Goal: Information Seeking & Learning: Learn about a topic

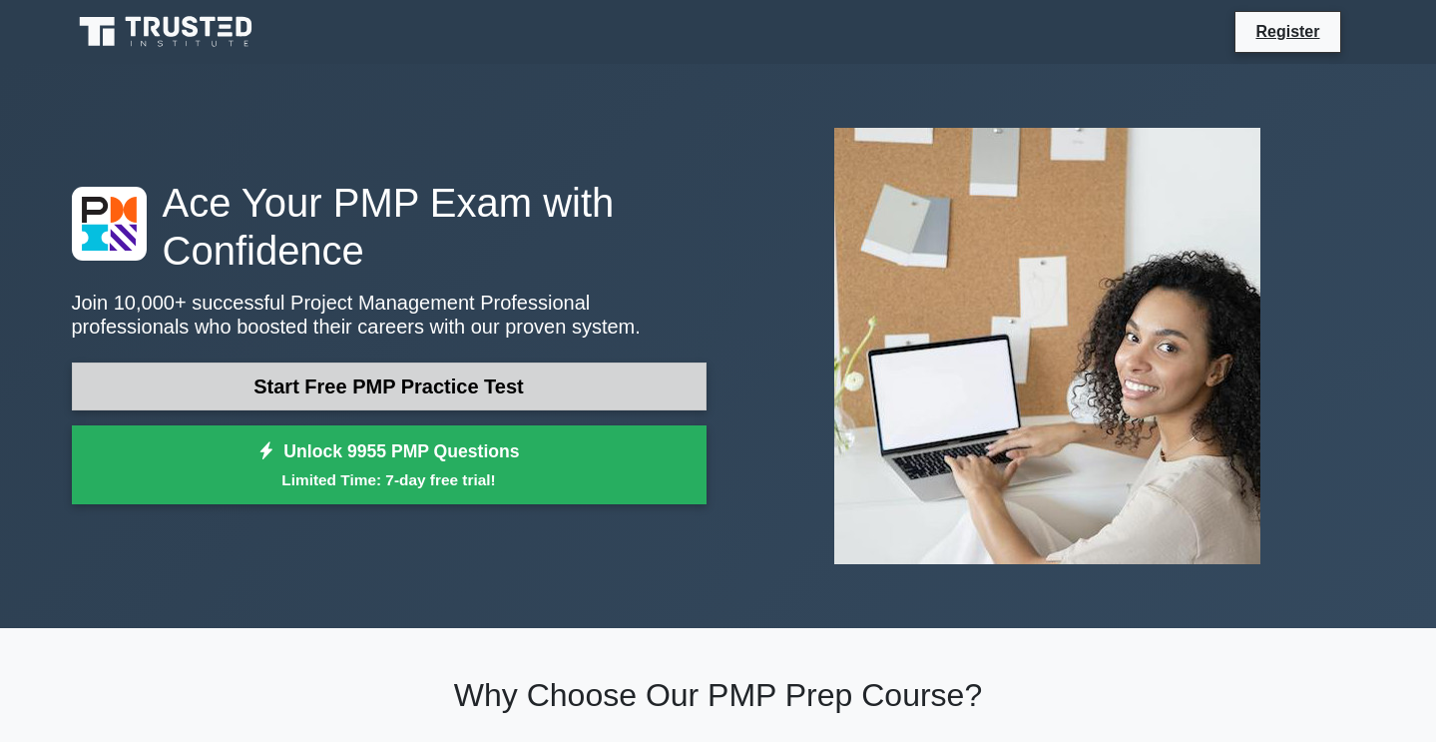
click at [511, 393] on link "Start Free PMP Practice Test" at bounding box center [389, 386] width 635 height 48
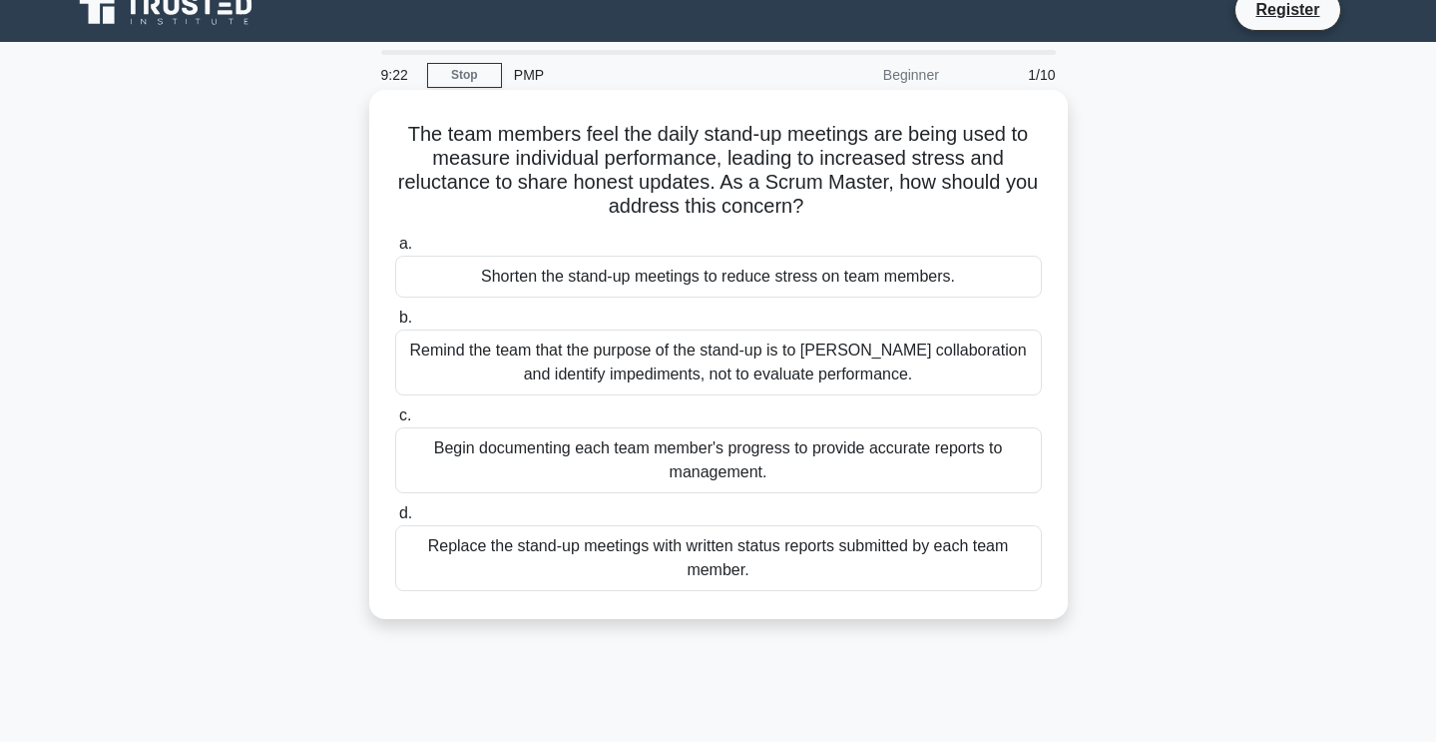
scroll to position [14, 0]
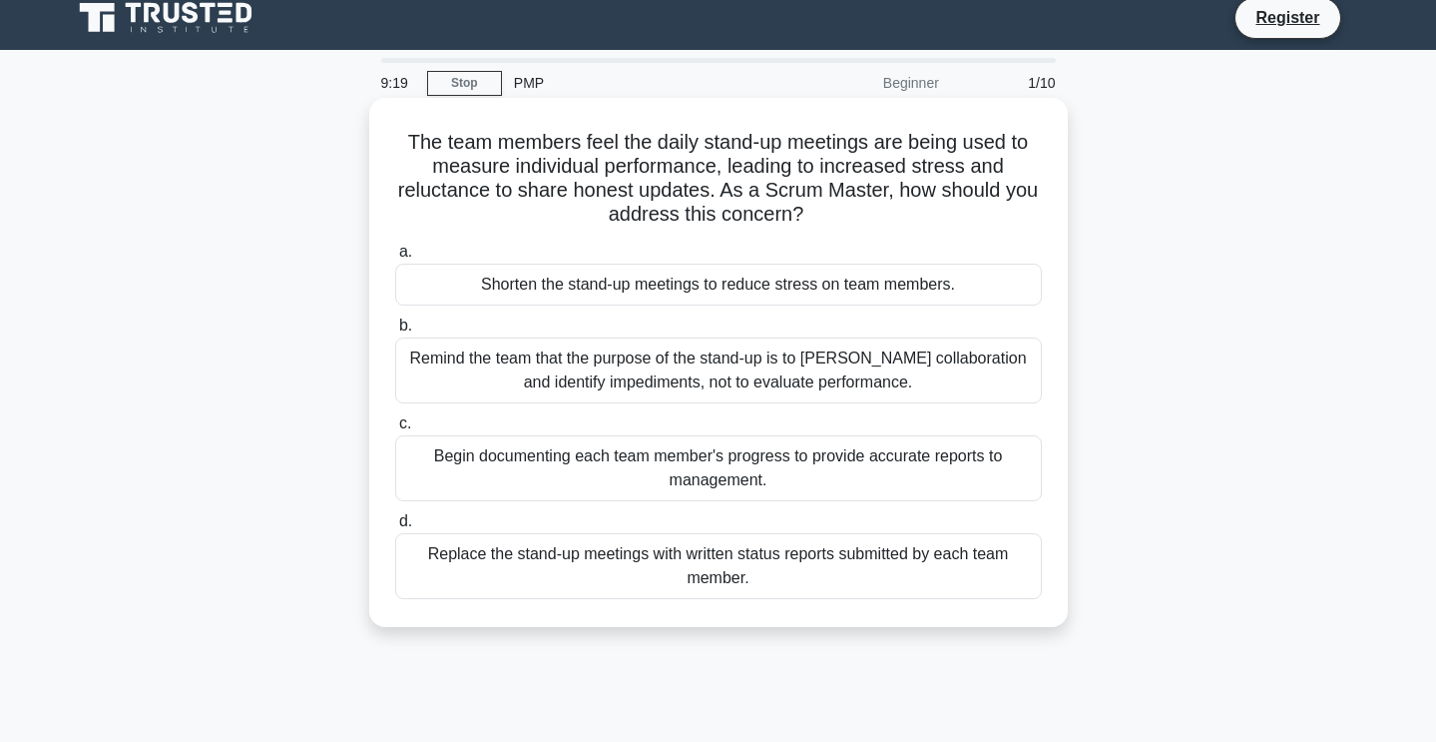
click at [759, 378] on div "Remind the team that the purpose of the stand-up is to foster collaboration and…" at bounding box center [718, 370] width 647 height 66
click at [395, 332] on input "b. Remind the team that the purpose of the stand-up is to foster collaboration …" at bounding box center [395, 325] width 0 height 13
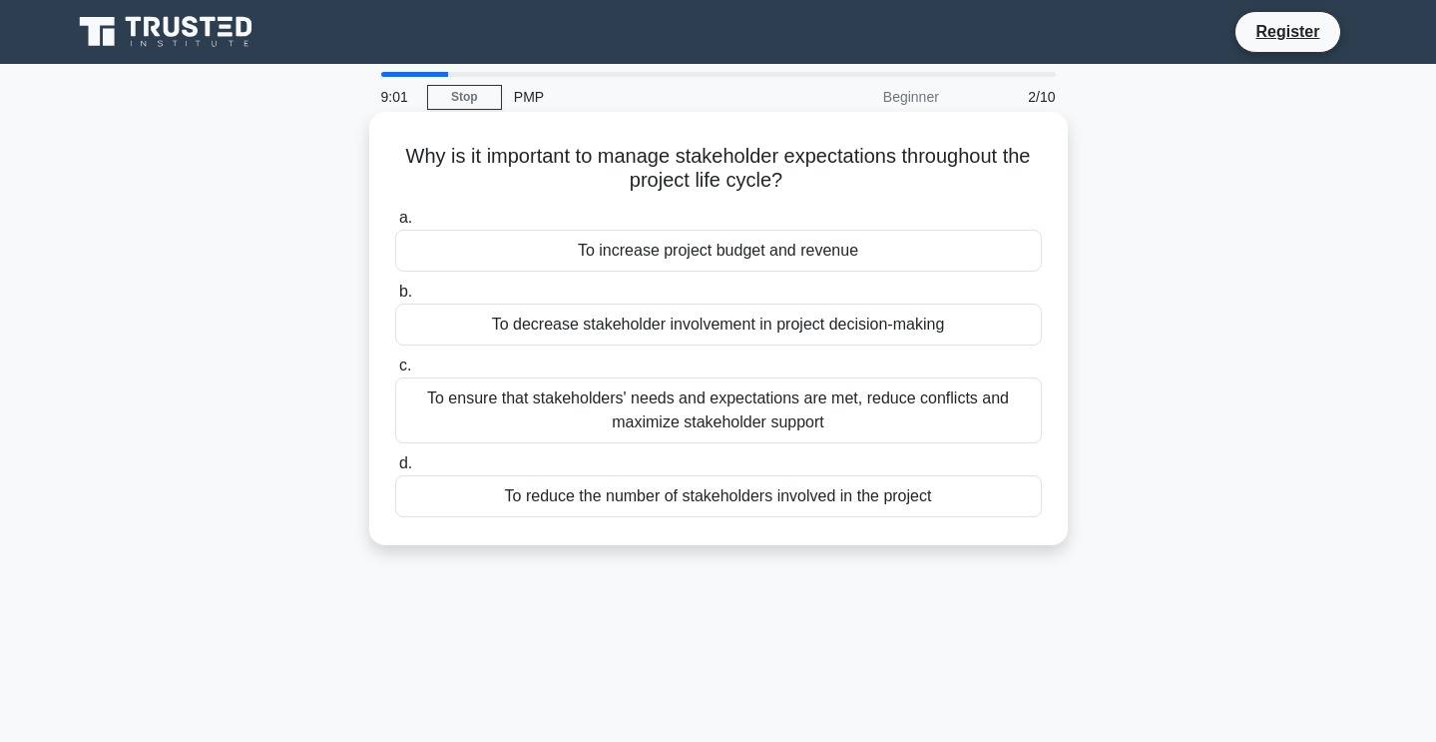
scroll to position [3, 0]
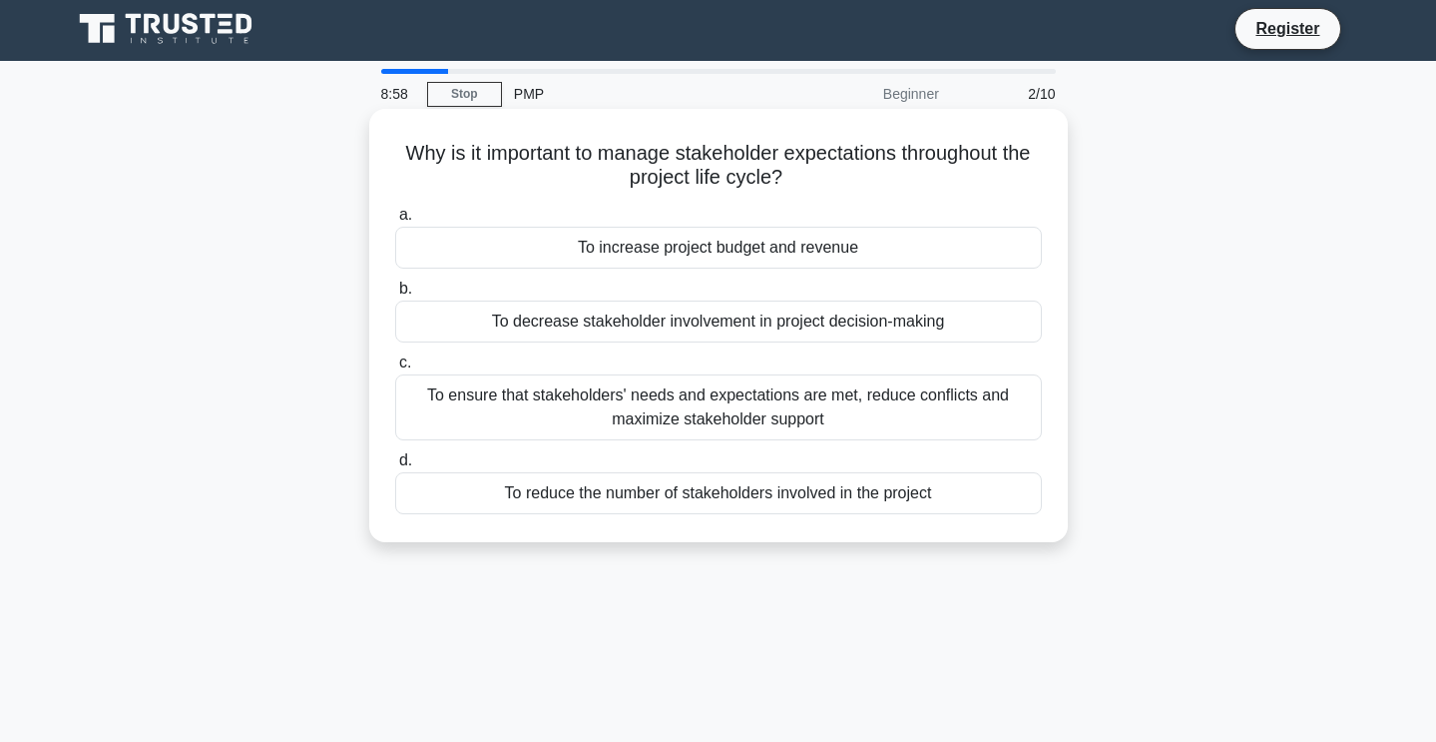
click at [845, 409] on div "To ensure that stakeholders' needs and expectations are met, reduce conflicts a…" at bounding box center [718, 407] width 647 height 66
click at [395, 369] on input "c. To ensure that stakeholders' needs and expectations are met, reduce conflict…" at bounding box center [395, 362] width 0 height 13
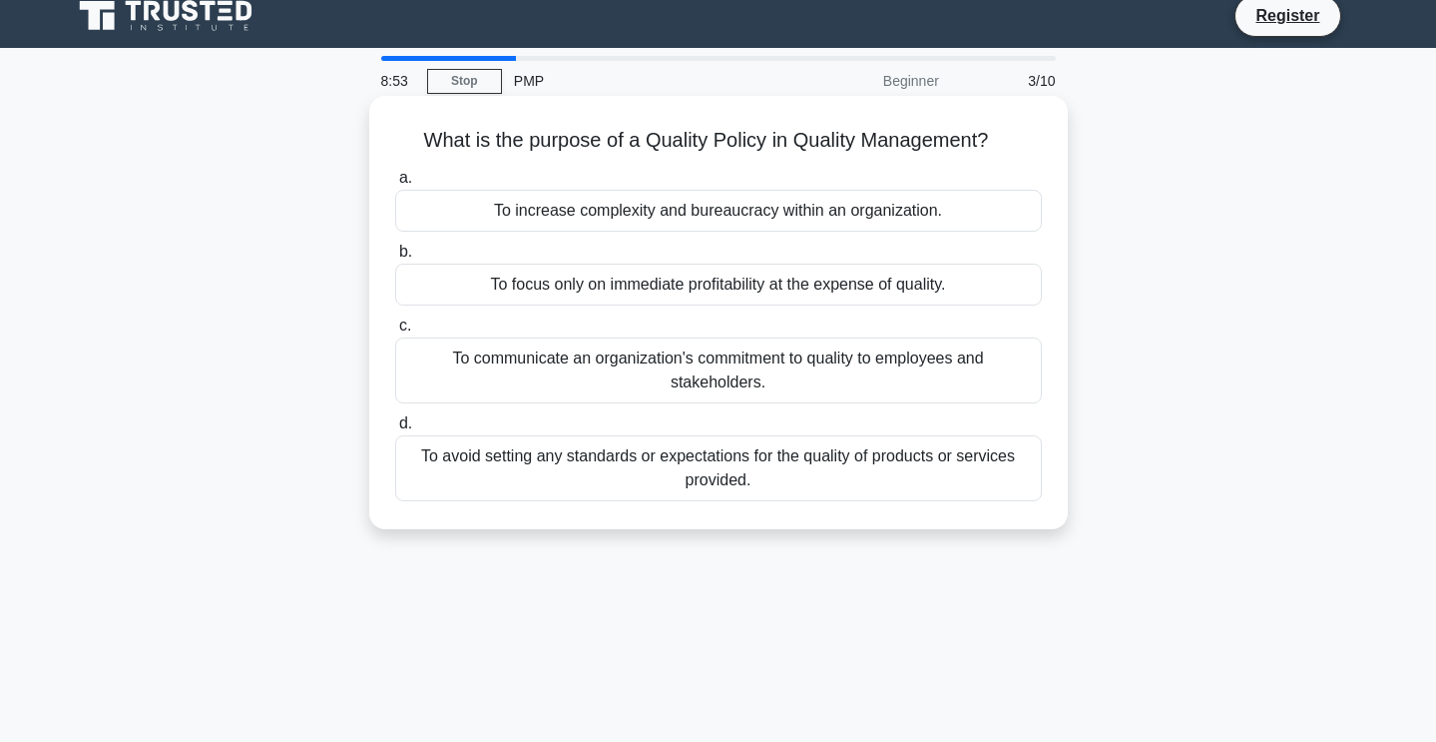
scroll to position [16, 0]
click at [842, 489] on div "To avoid setting any standards or expectations for the quality of products or s…" at bounding box center [718, 468] width 647 height 66
click at [395, 430] on input "d. To avoid setting any standards or expectations for the quality of products o…" at bounding box center [395, 423] width 0 height 13
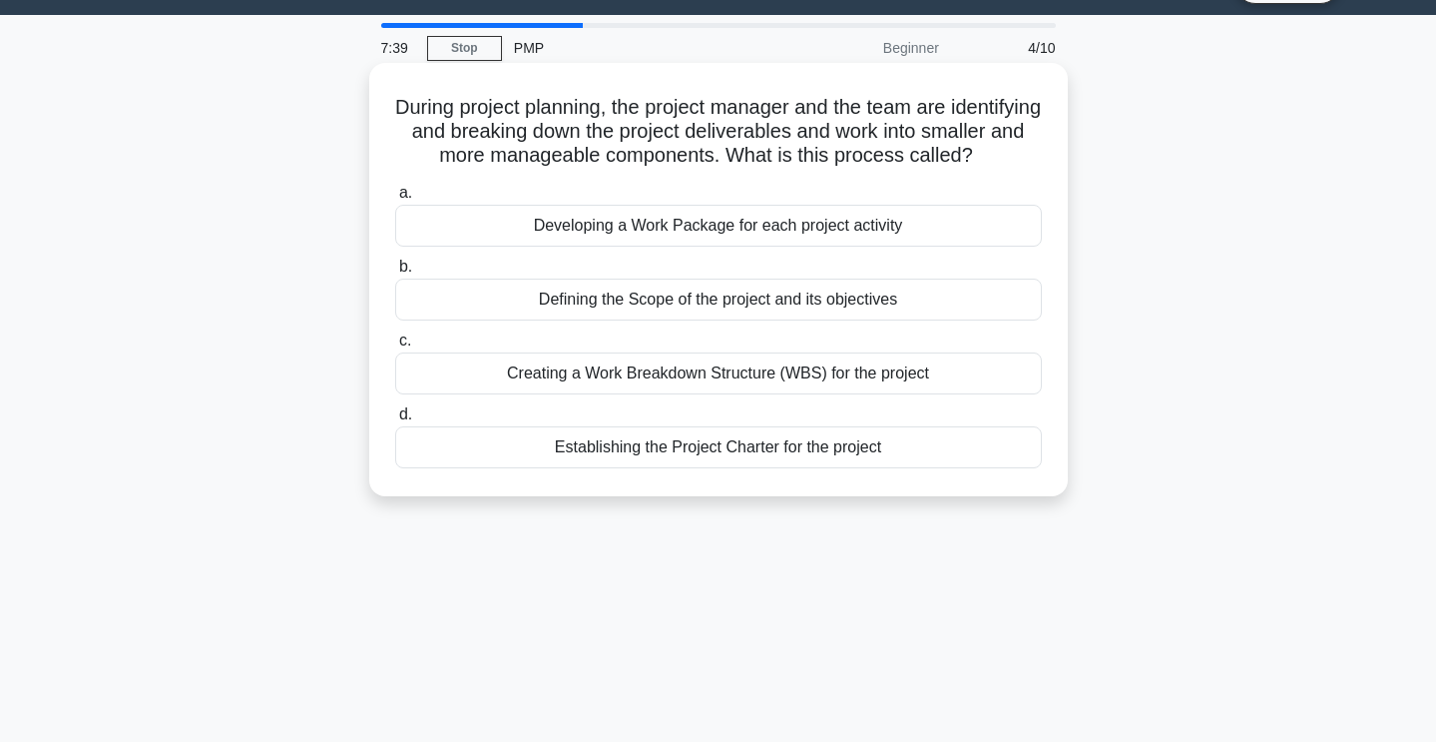
scroll to position [54, 0]
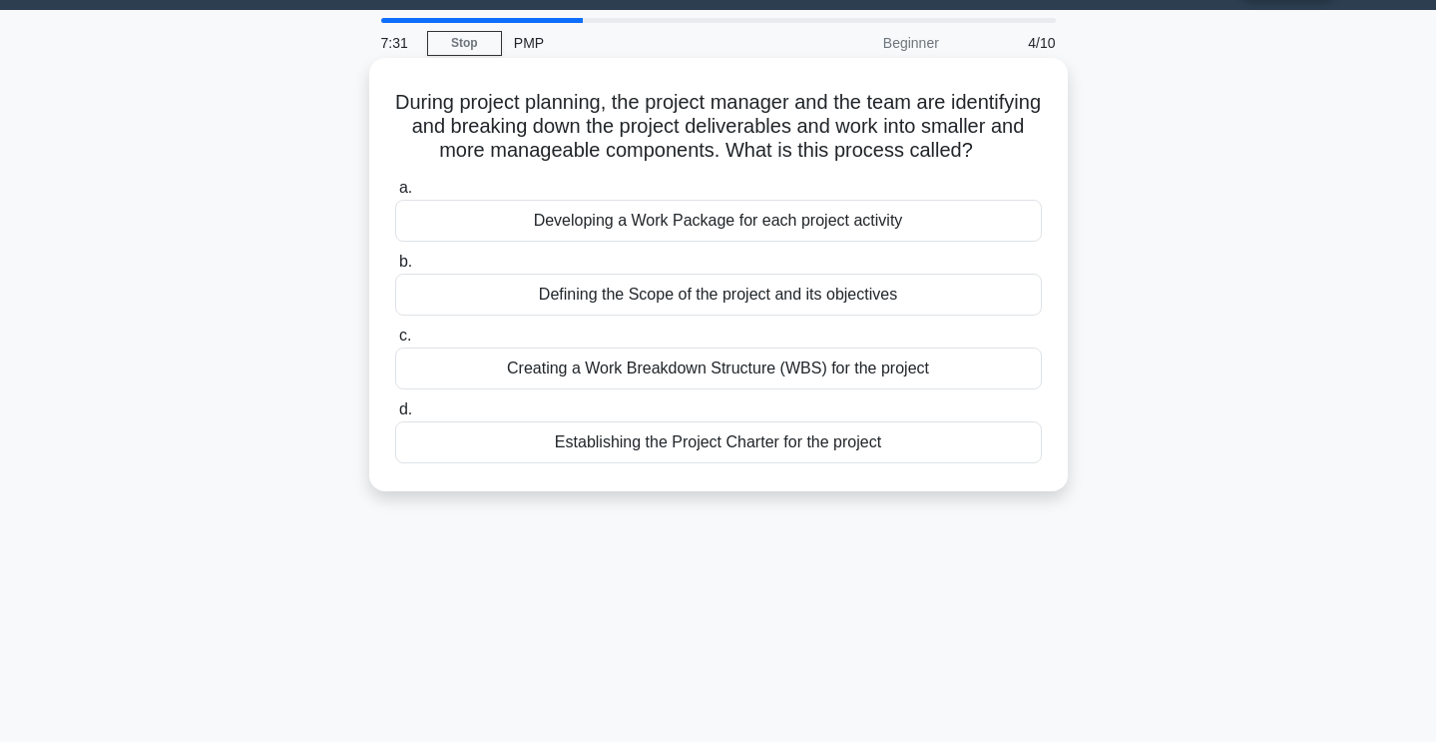
click at [748, 389] on div "Creating a Work Breakdown Structure (WBS) for the project" at bounding box center [718, 368] width 647 height 42
click at [395, 342] on input "c. Creating a Work Breakdown Structure (WBS) for the project" at bounding box center [395, 335] width 0 height 13
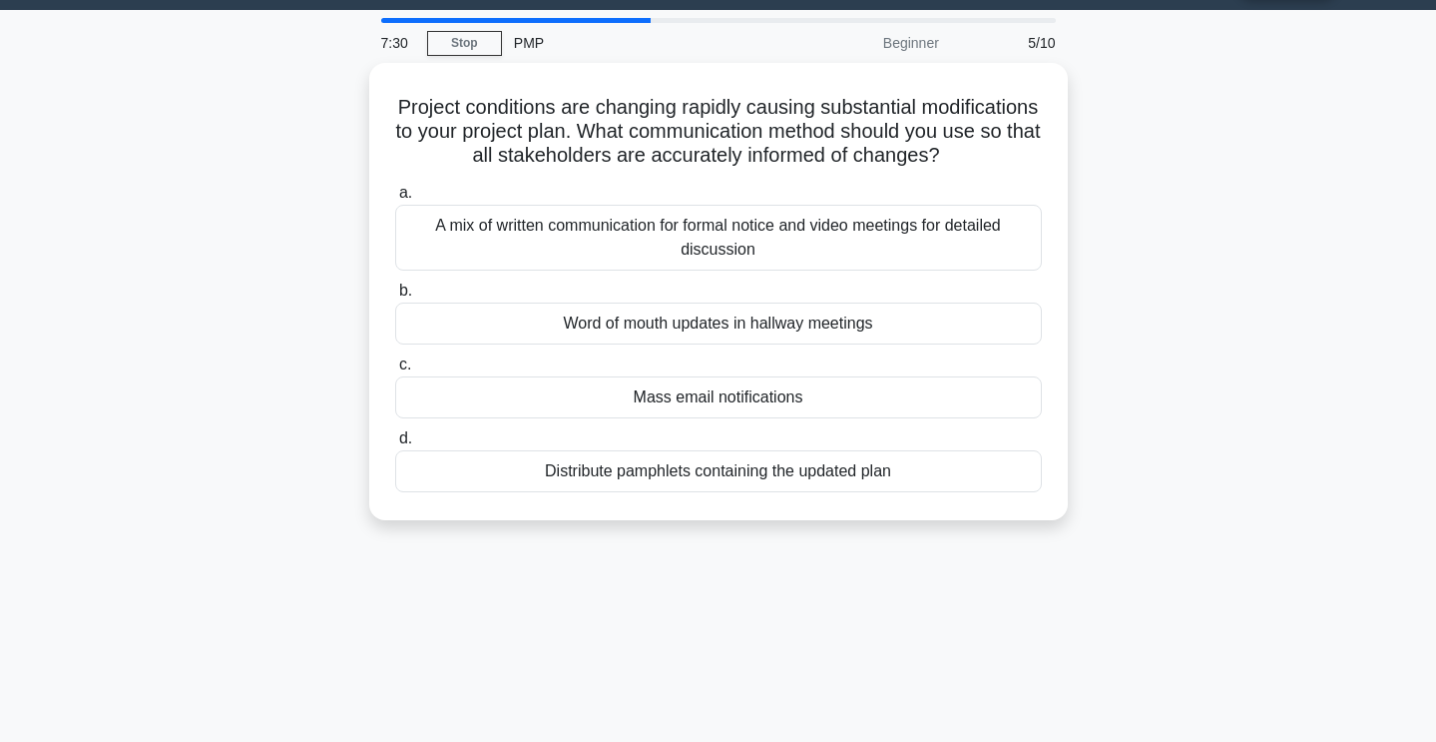
scroll to position [0, 0]
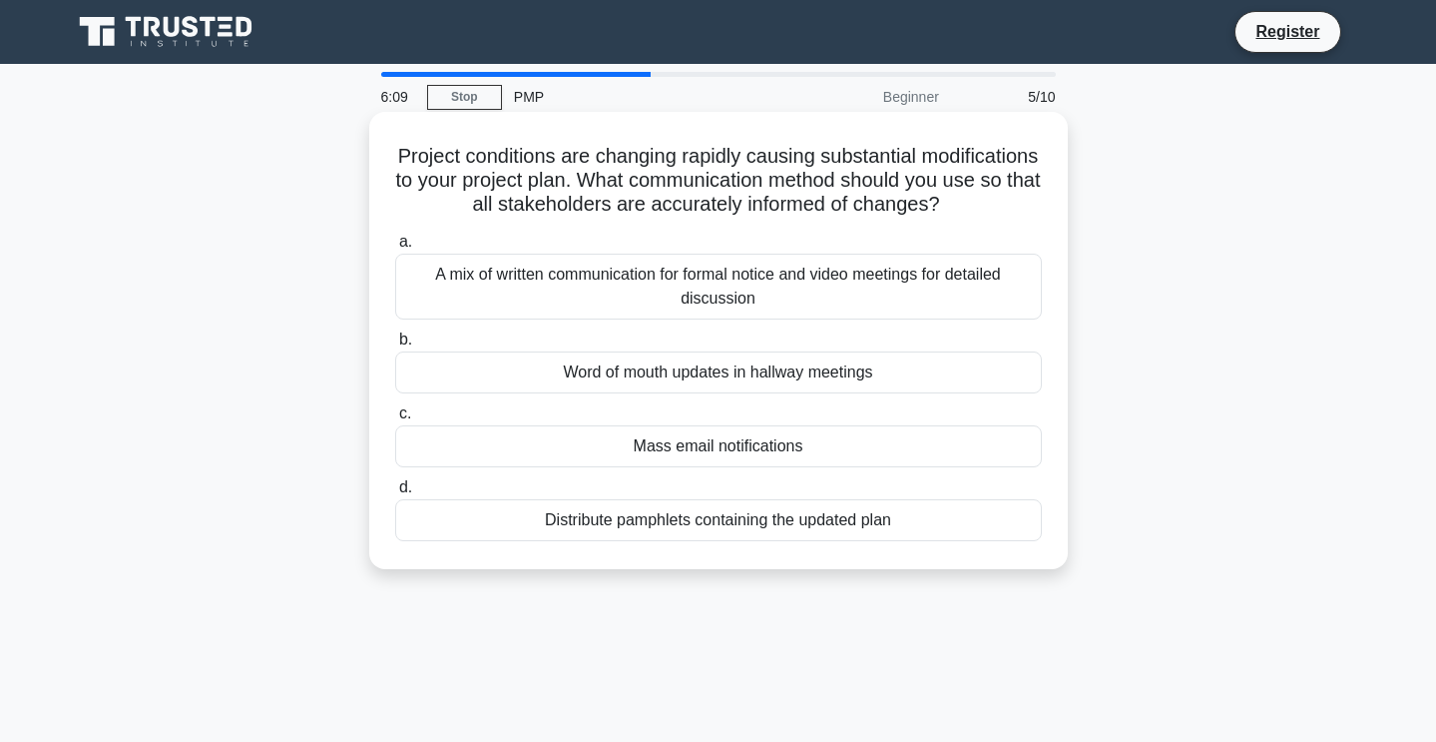
click at [852, 285] on div "A mix of written communication for formal notice and video meetings for detaile…" at bounding box center [718, 287] width 647 height 66
click at [395, 249] on input "a. A mix of written communication for formal notice and video meetings for deta…" at bounding box center [395, 242] width 0 height 13
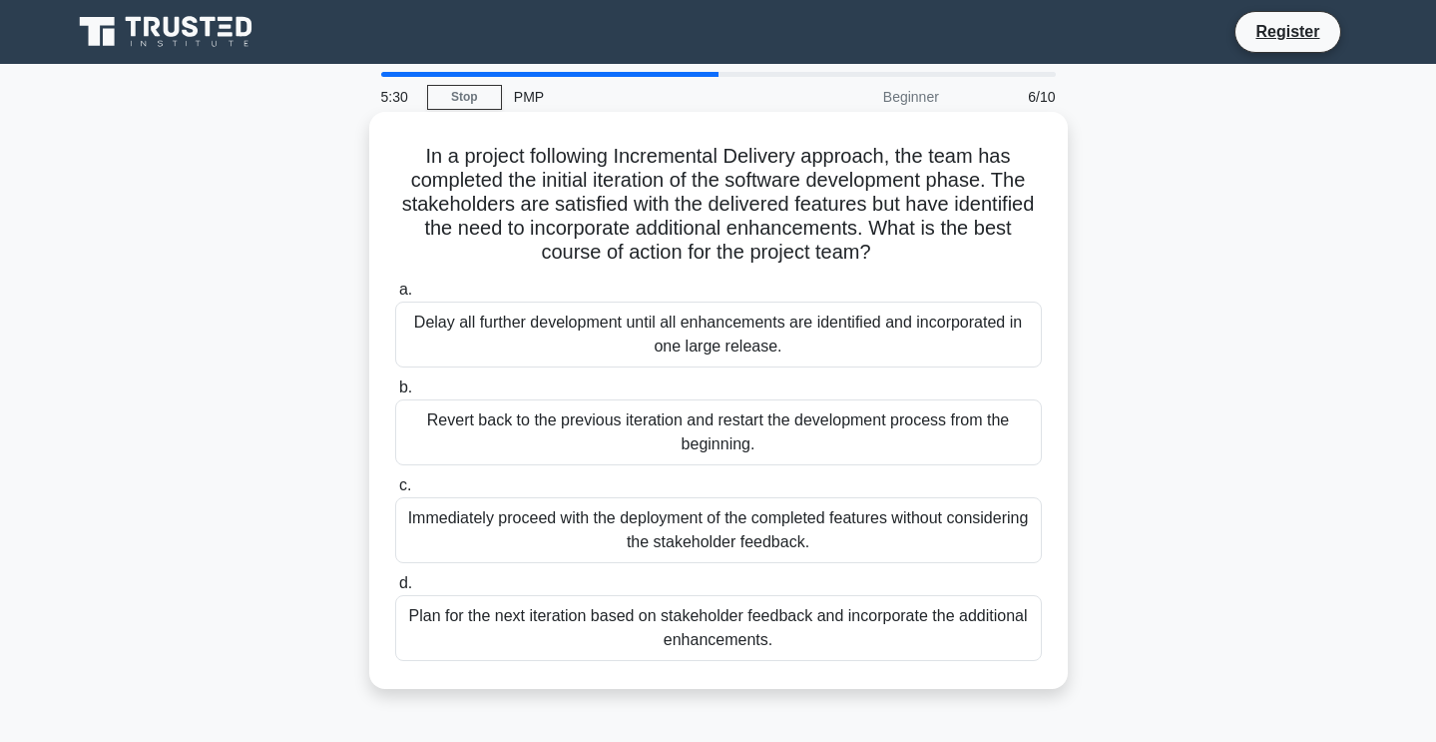
click at [766, 647] on div "Plan for the next iteration based on stakeholder feedback and incorporate the a…" at bounding box center [718, 628] width 647 height 66
click at [395, 590] on input "d. Plan for the next iteration based on stakeholder feedback and incorporate th…" at bounding box center [395, 583] width 0 height 13
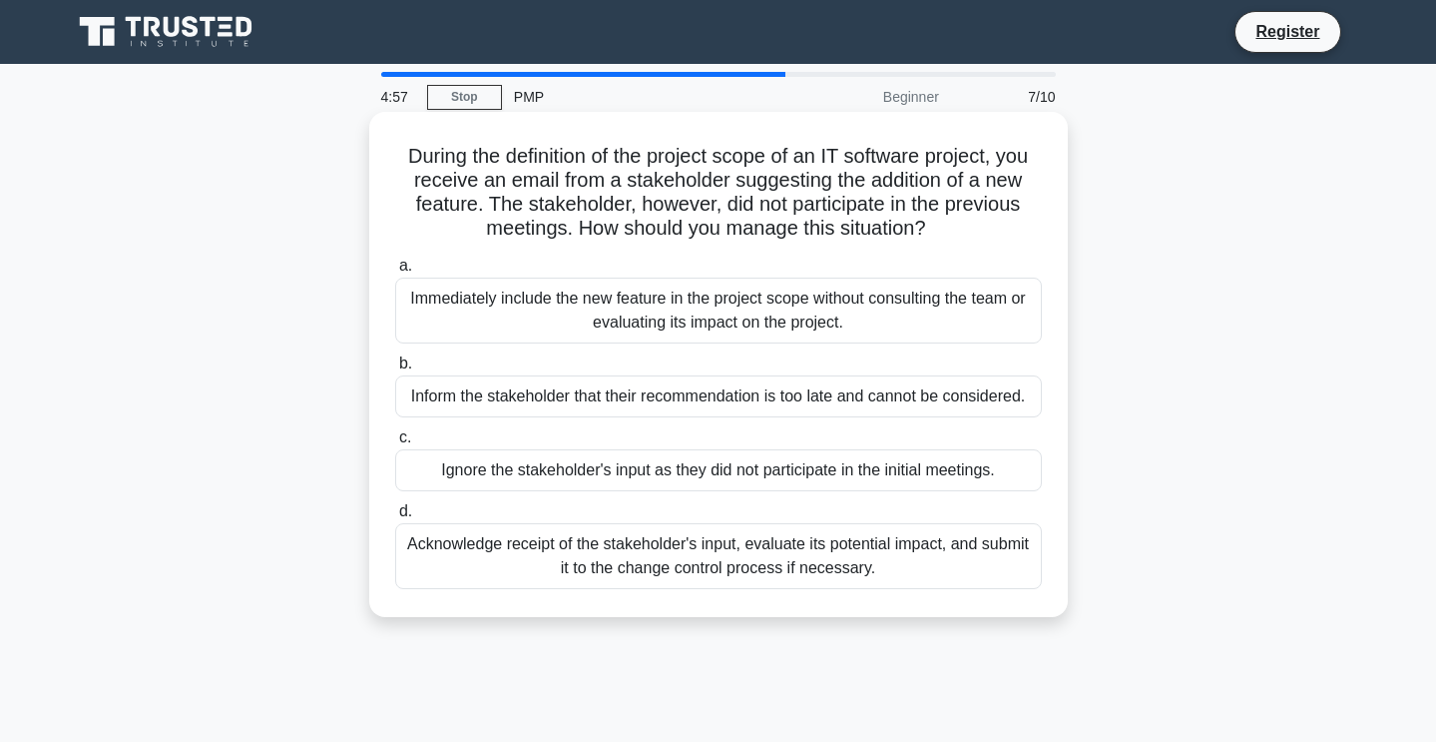
click at [877, 560] on div "Acknowledge receipt of the stakeholder's input, evaluate its potential impact, …" at bounding box center [718, 556] width 647 height 66
click at [395, 518] on input "d. Acknowledge receipt of the stakeholder's input, evaluate its potential impac…" at bounding box center [395, 511] width 0 height 13
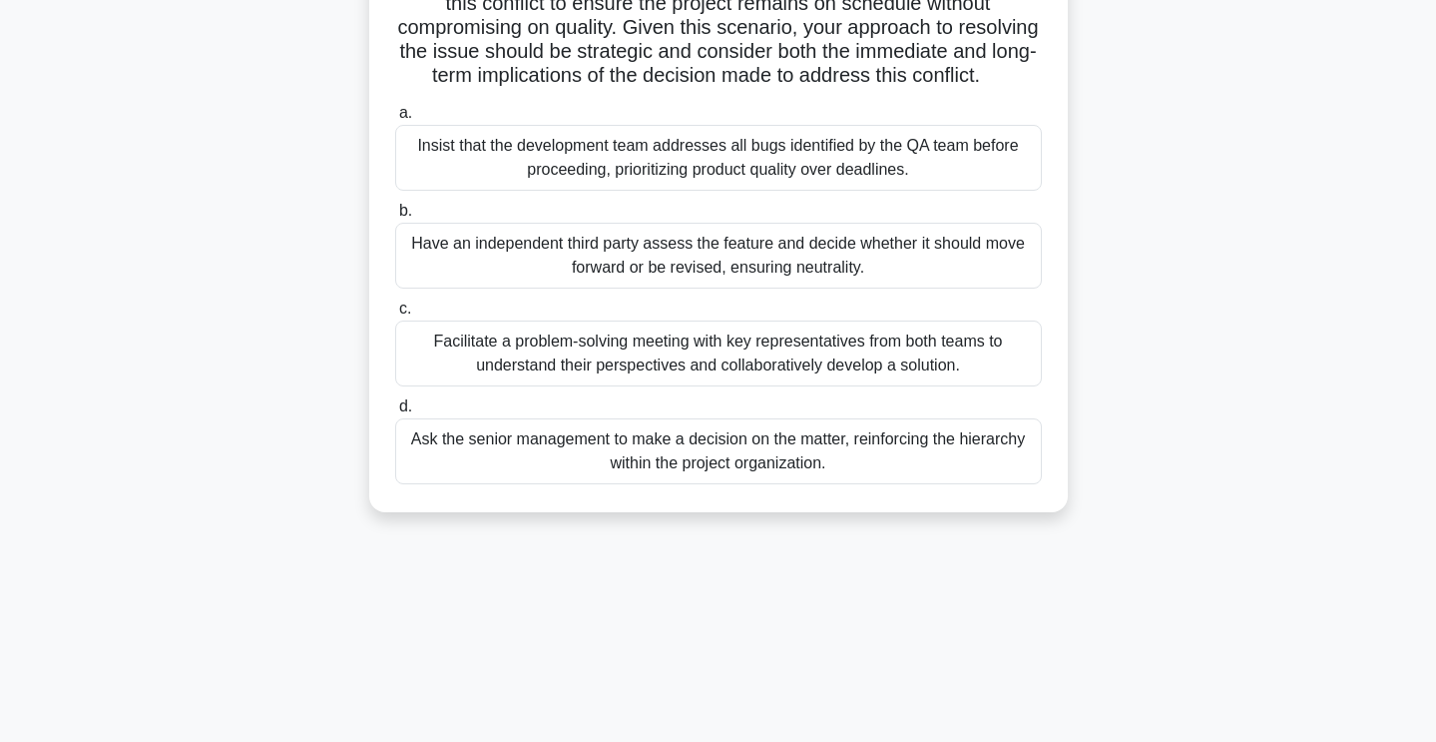
scroll to position [329, 0]
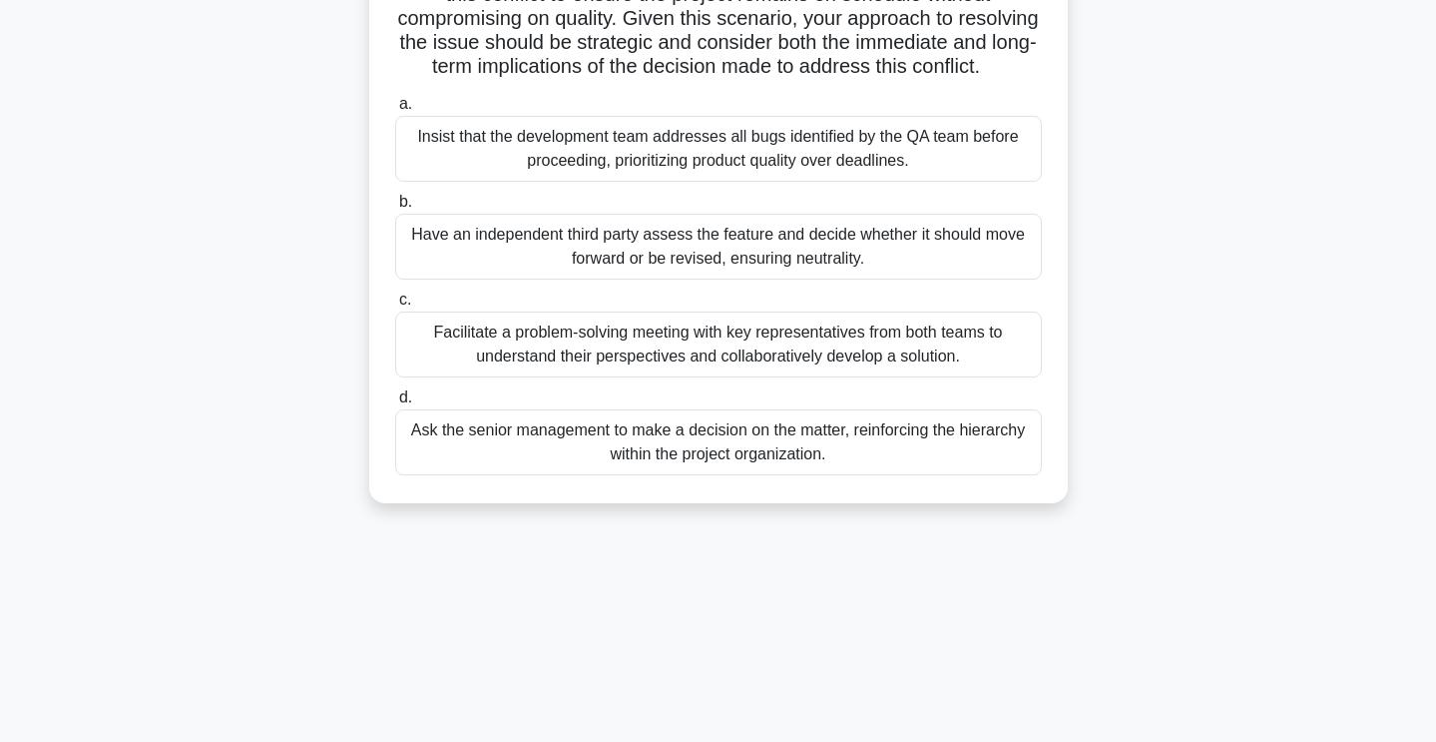
click at [802, 345] on div "Facilitate a problem-solving meeting with key representatives from both teams t…" at bounding box center [718, 344] width 647 height 66
click at [395, 306] on input "c. Facilitate a problem-solving meeting with key representatives from both team…" at bounding box center [395, 299] width 0 height 13
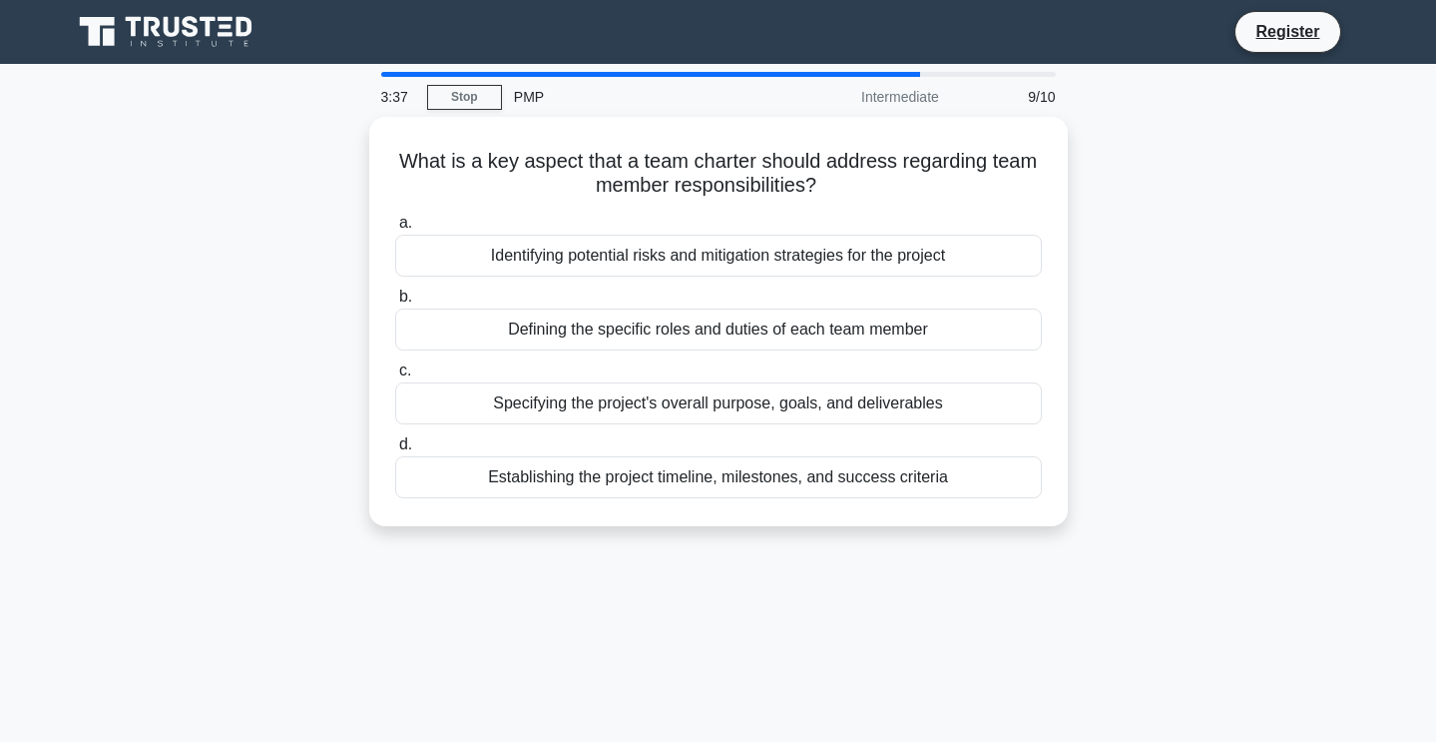
scroll to position [0, 0]
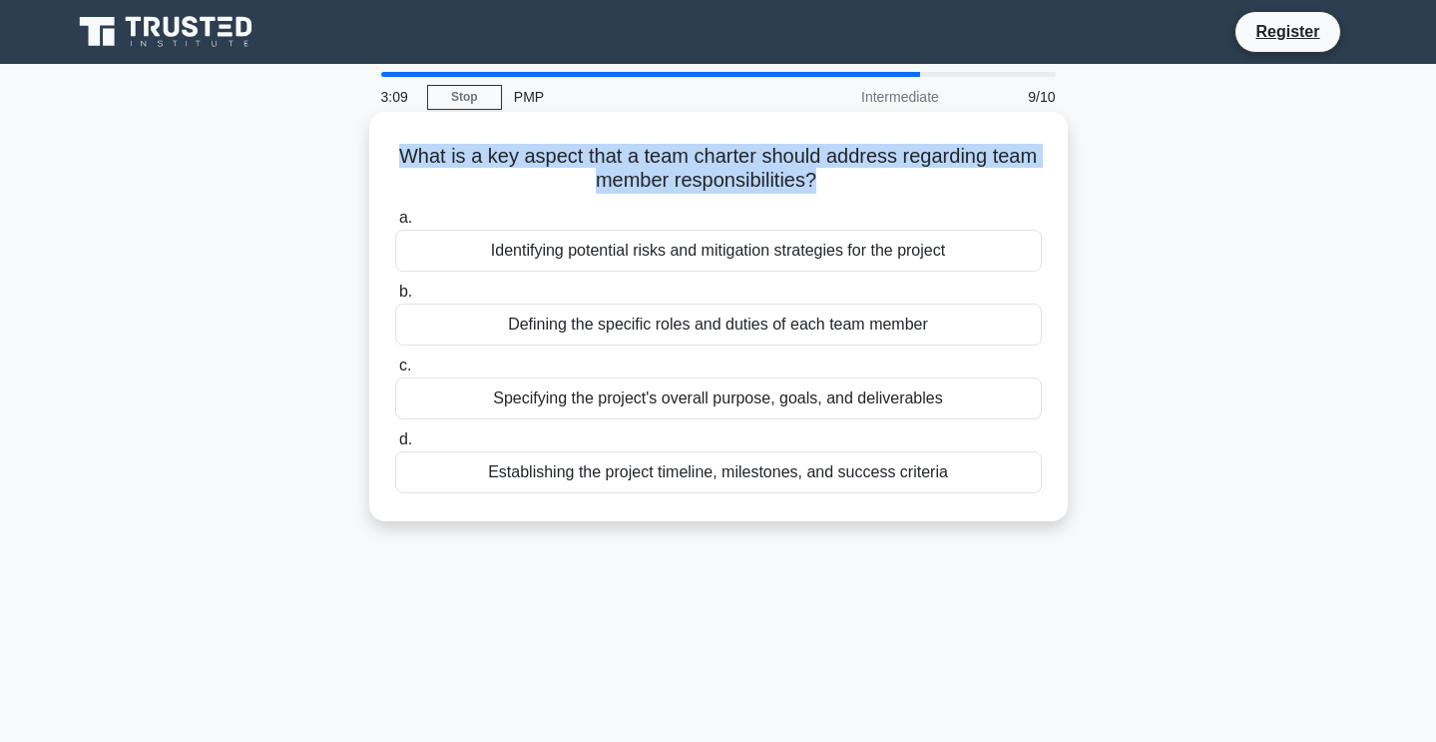
drag, startPoint x: 393, startPoint y: 154, endPoint x: 810, endPoint y: 179, distance: 418.0
click at [810, 179] on h5 "What is a key aspect that a team charter should address regarding team member r…" at bounding box center [718, 169] width 651 height 50
copy h5 "What is a key aspect that a team charter should address regarding team member r…"
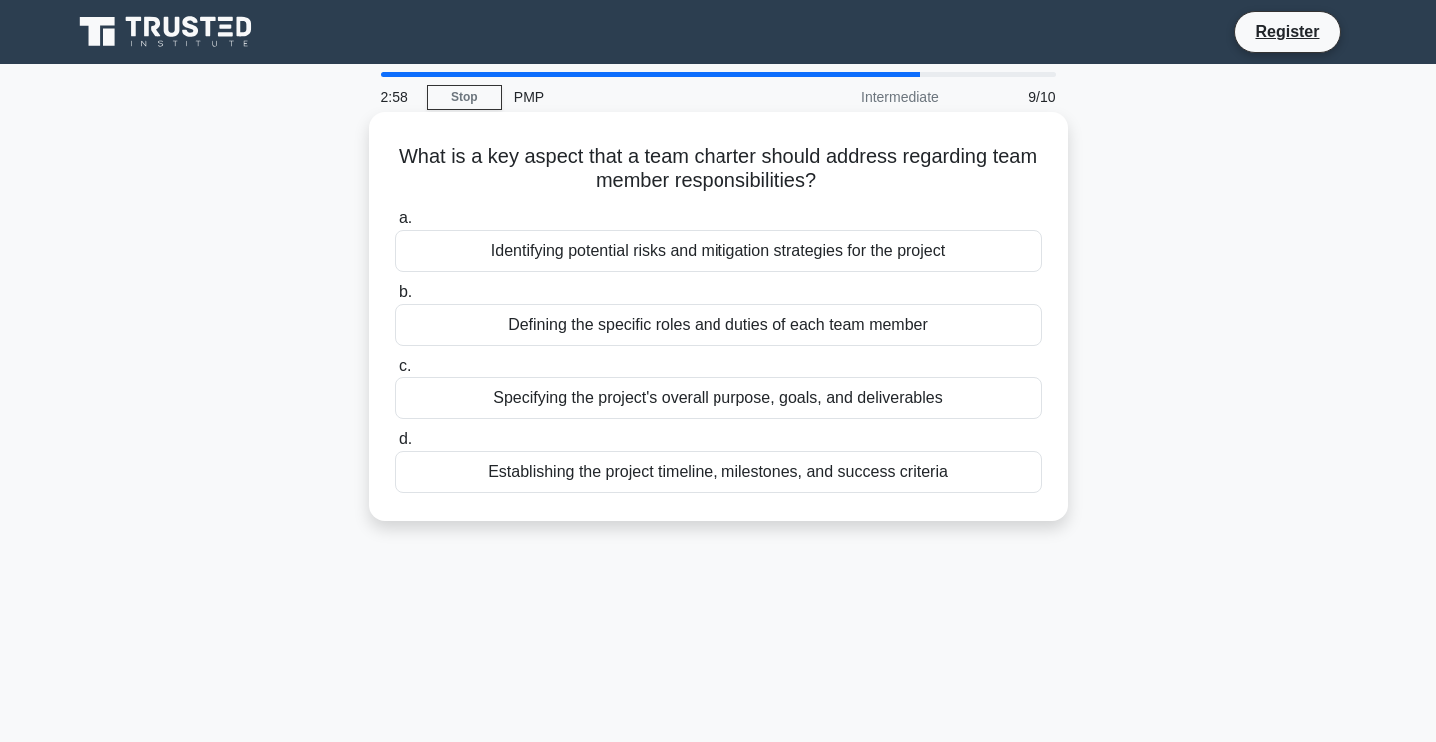
click at [698, 329] on div "Defining the specific roles and duties of each team member" at bounding box center [718, 324] width 647 height 42
click at [395, 298] on input "b. Defining the specific roles and duties of each team member" at bounding box center [395, 291] width 0 height 13
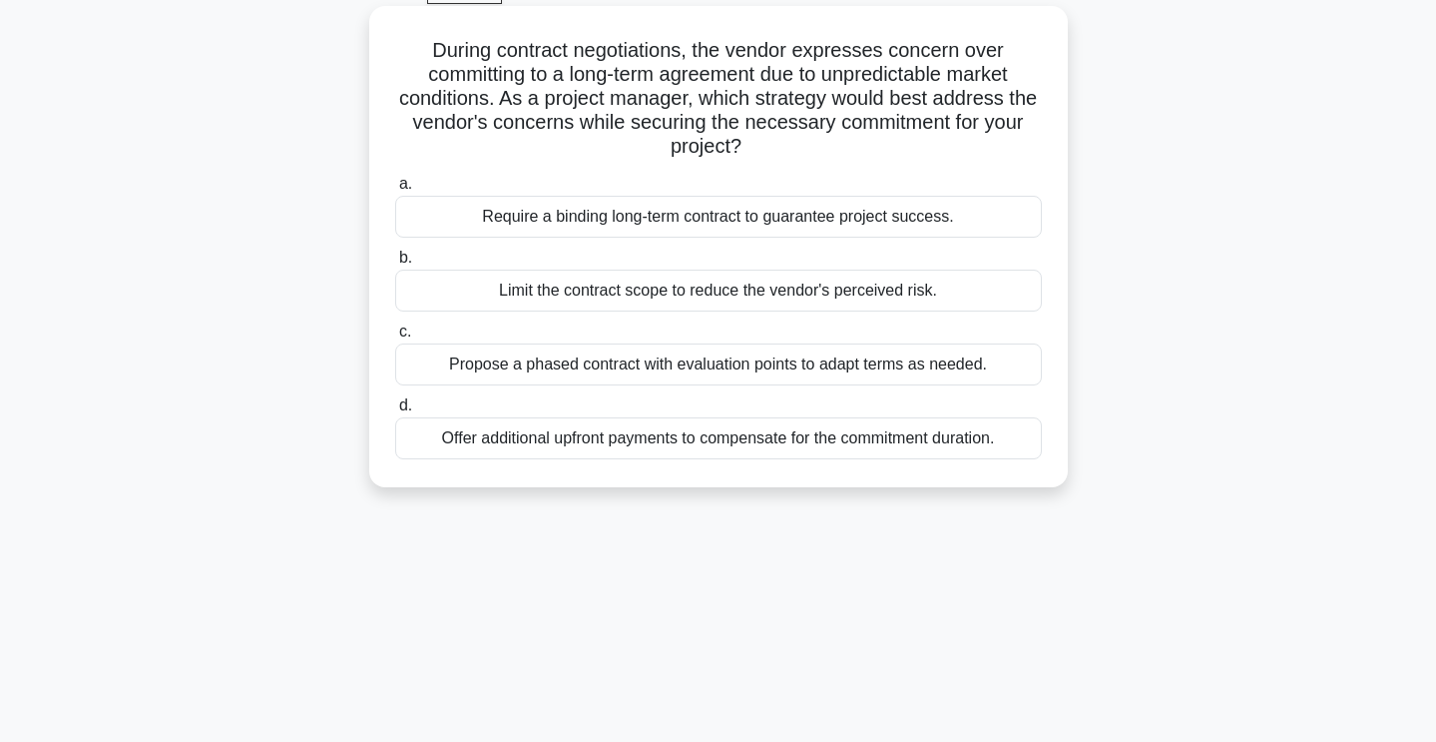
scroll to position [108, 0]
click at [693, 367] on div "Propose a phased contract with evaluation points to adapt terms as needed." at bounding box center [718, 362] width 647 height 42
click at [395, 336] on input "c. Propose a phased contract with evaluation points to adapt terms as needed." at bounding box center [395, 329] width 0 height 13
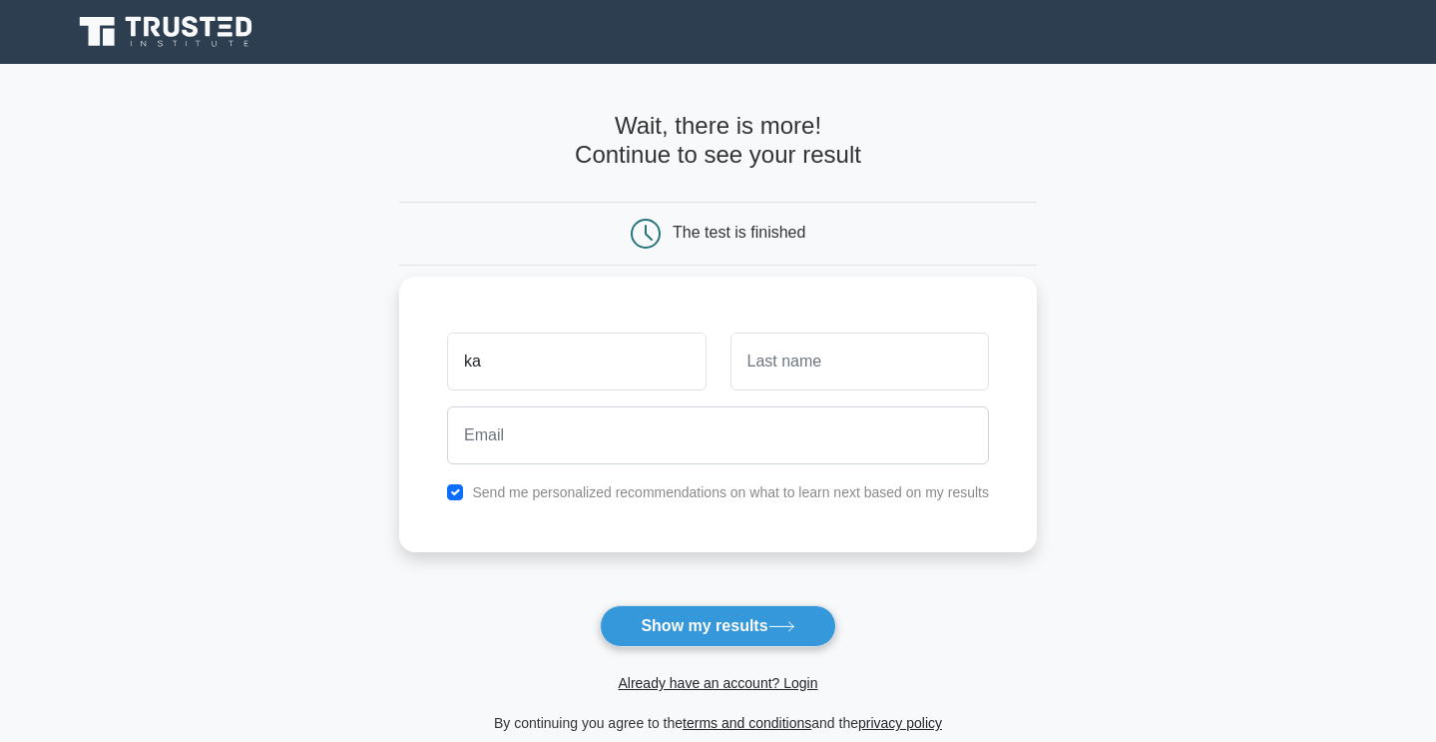
type input "k"
type input "Karissa"
type input "W"
type input "So"
click at [456, 490] on input "checkbox" at bounding box center [455, 492] width 16 height 16
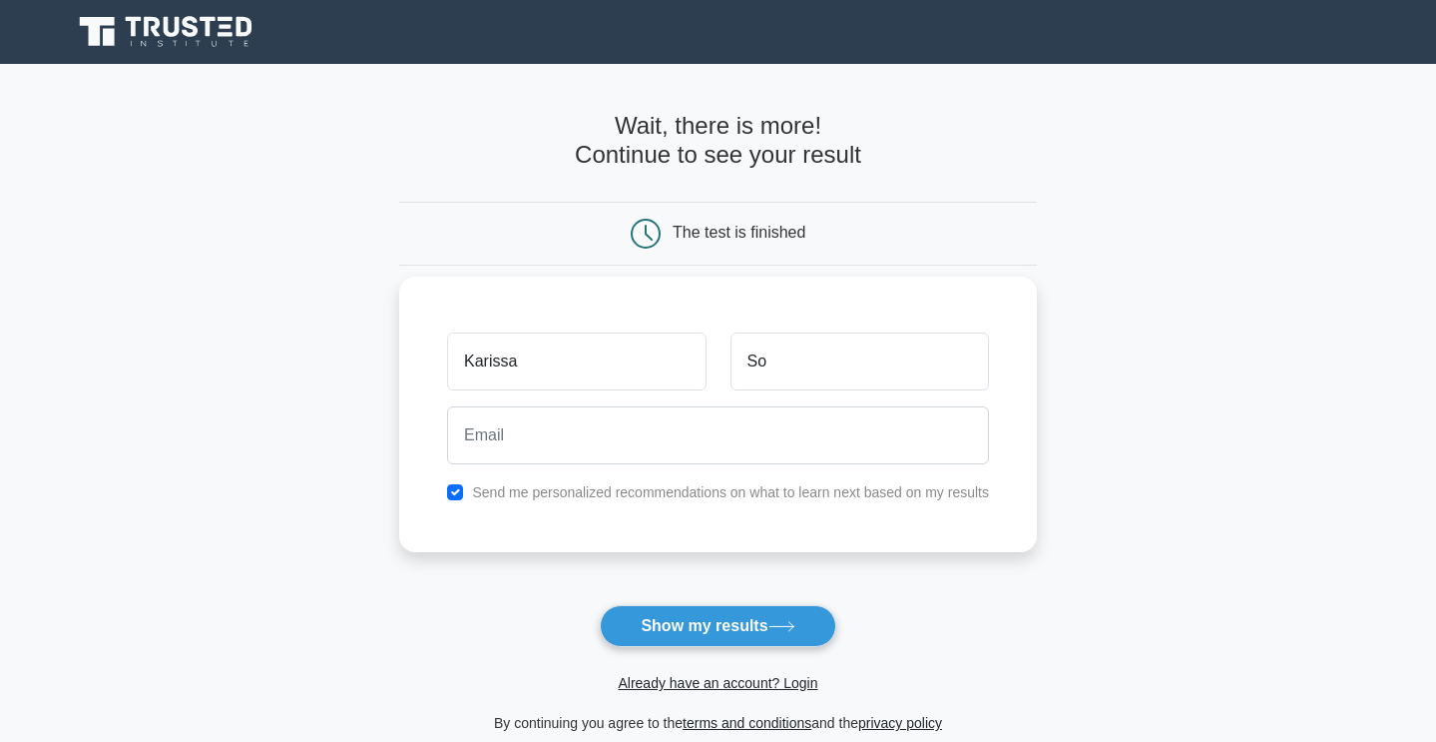
checkbox input "false"
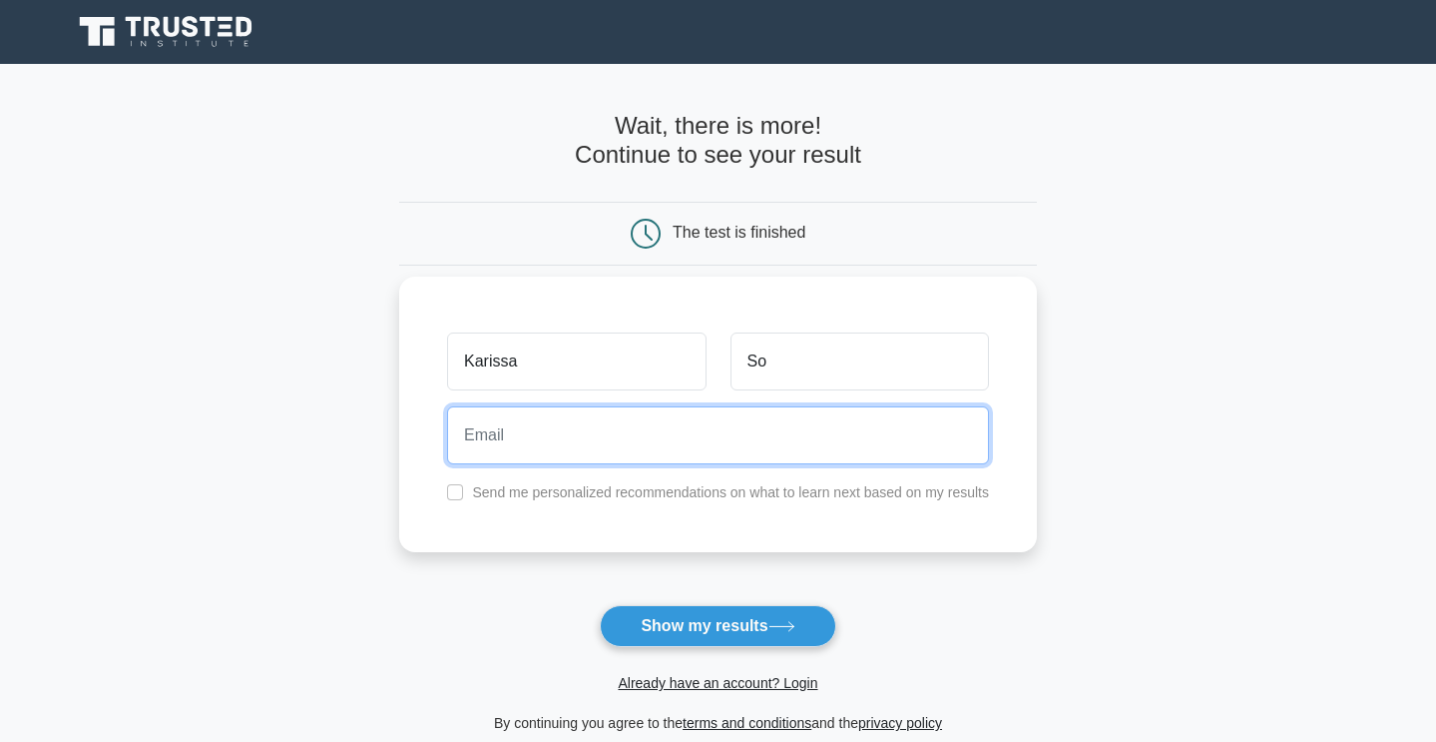
click at [491, 449] on input "email" at bounding box center [718, 435] width 542 height 58
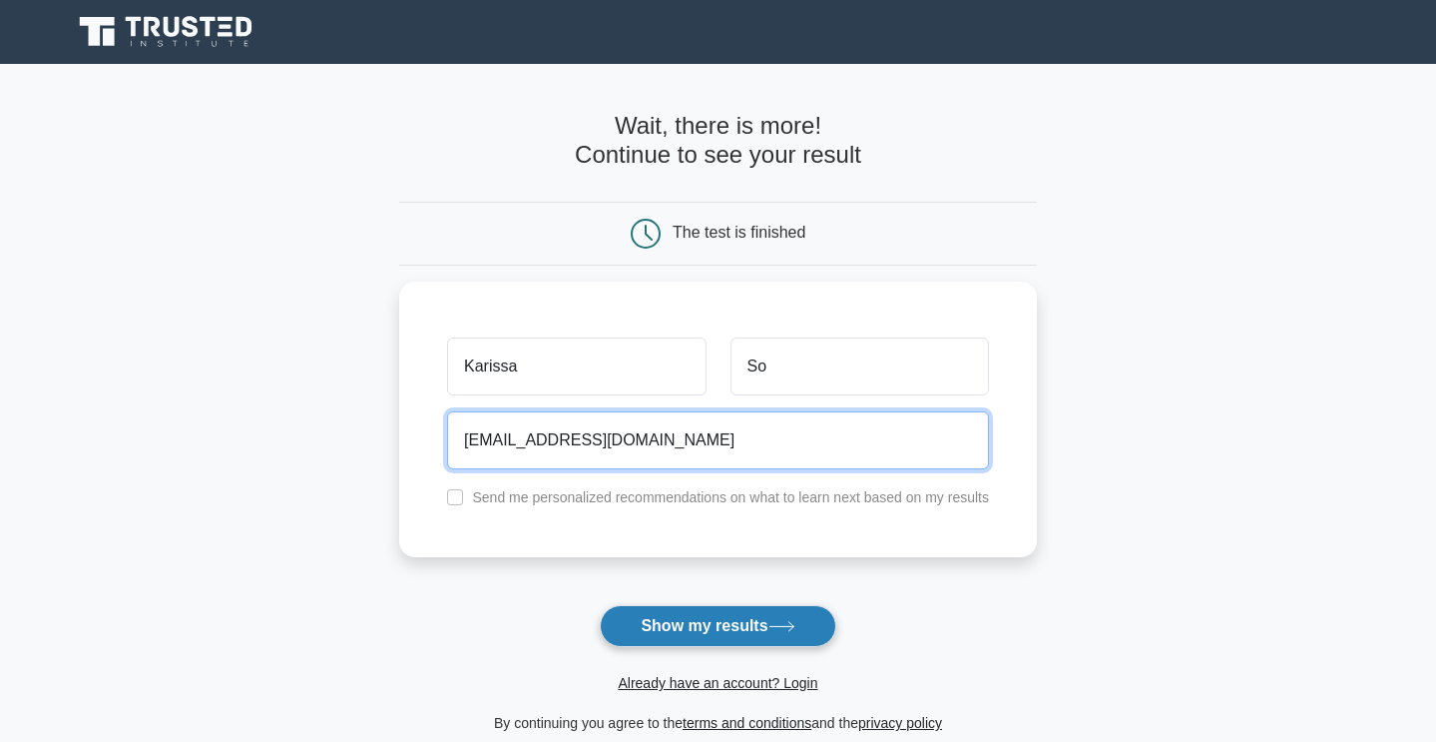
type input "karissa.so065@gmail.com"
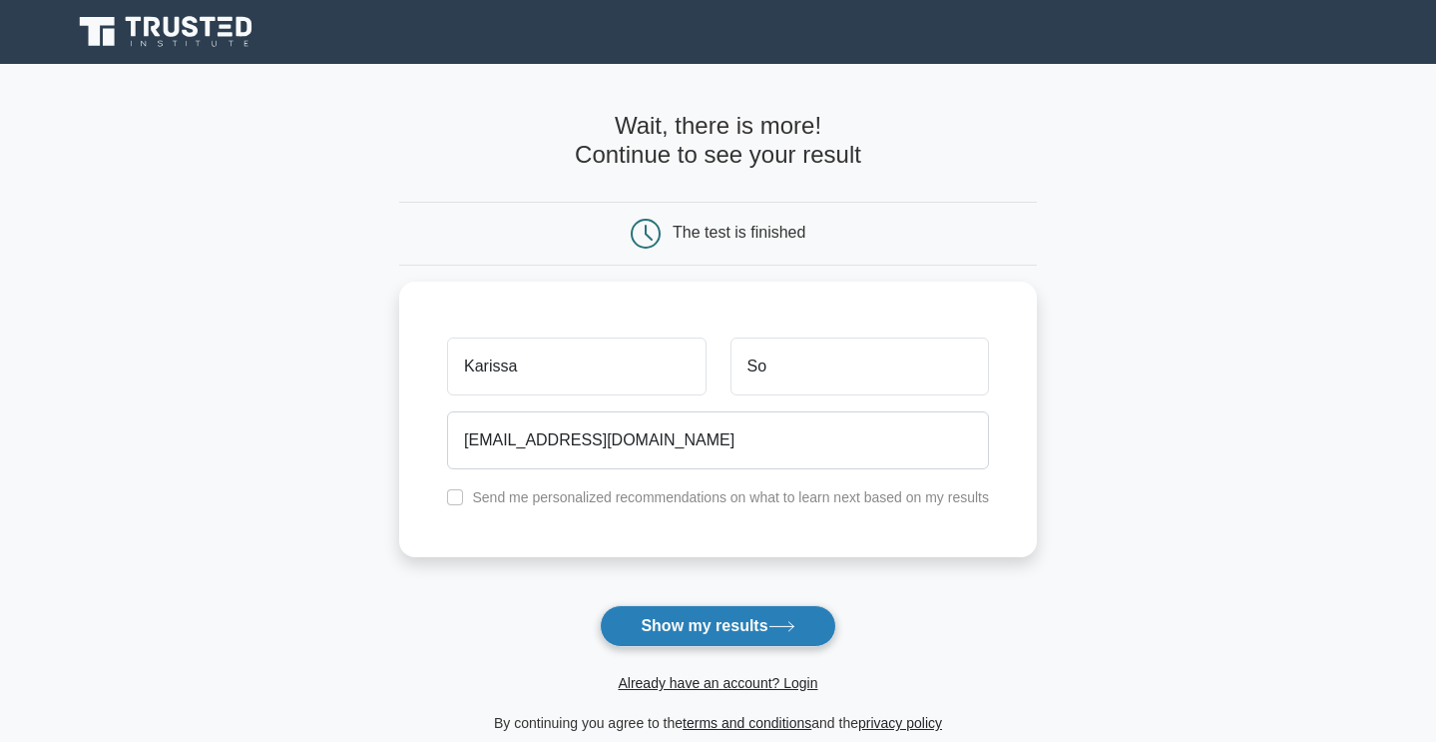
click at [654, 629] on button "Show my results" at bounding box center [718, 626] width 236 height 42
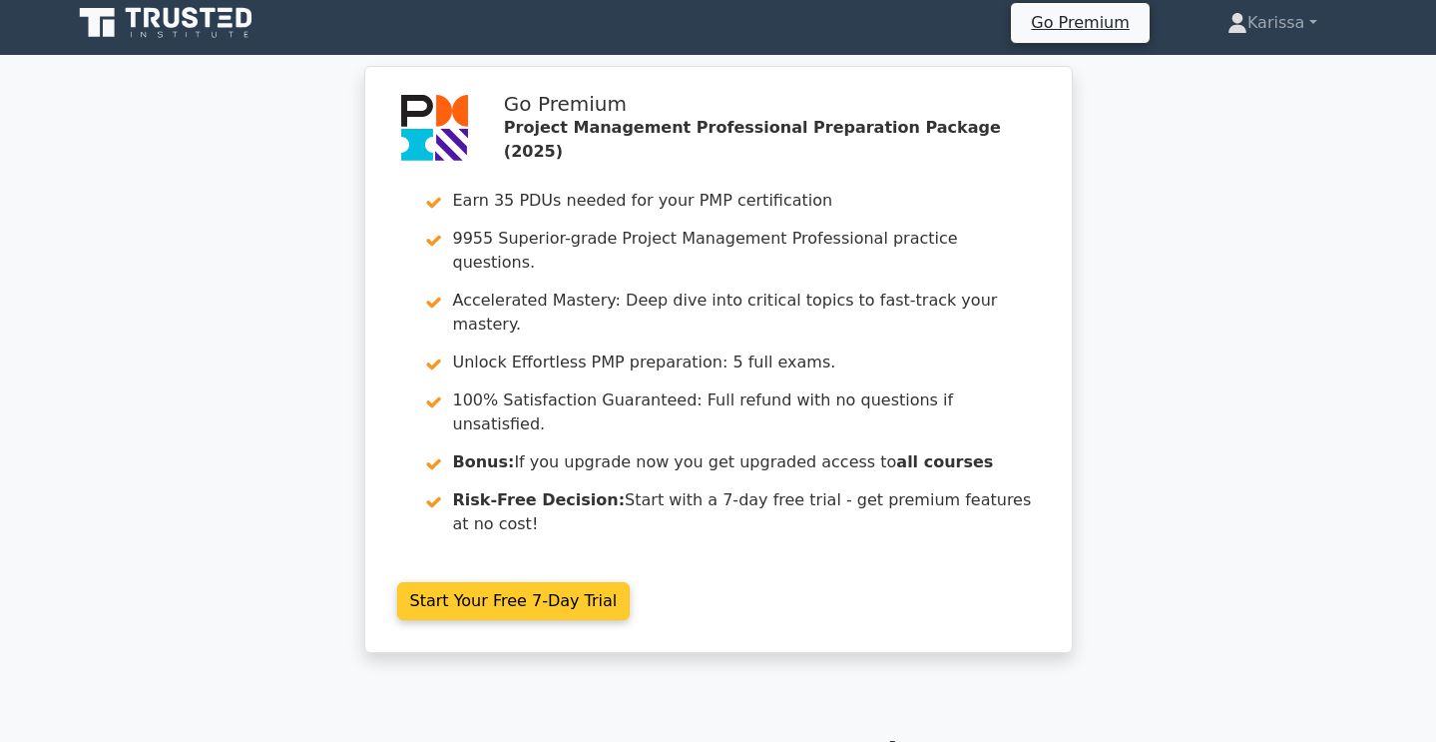
scroll to position [13, 0]
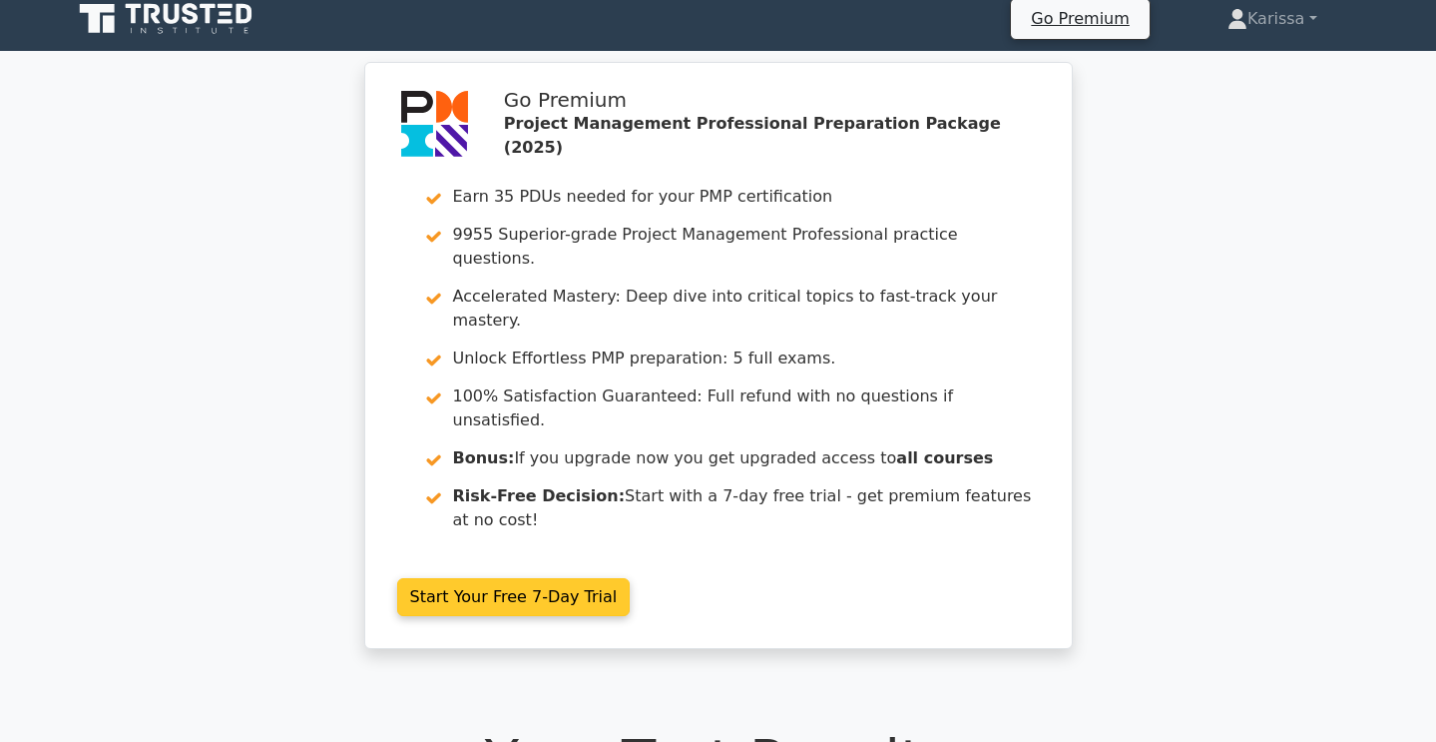
click at [569, 578] on link "Start Your Free 7-Day Trial" at bounding box center [514, 597] width 234 height 38
